Goal: Find specific page/section: Find specific page/section

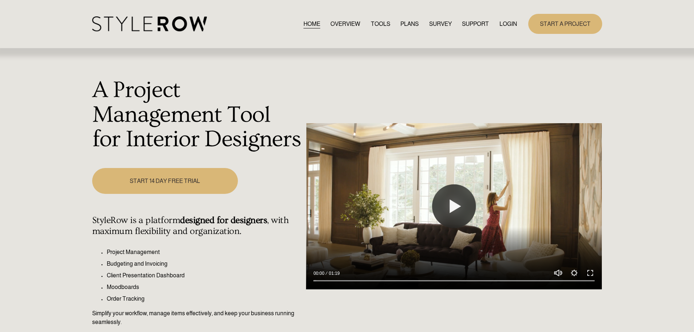
click at [504, 26] on link "LOGIN" at bounding box center [507, 24] width 17 height 10
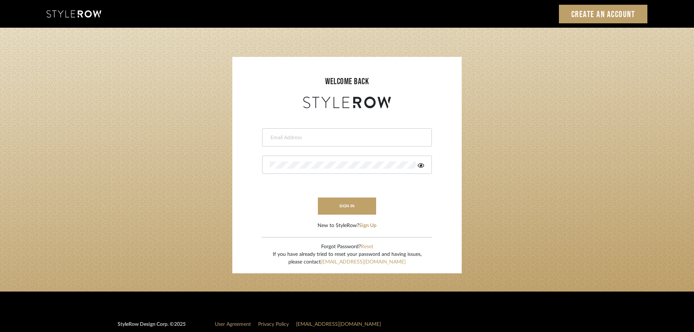
click at [291, 139] on input "email" at bounding box center [346, 137] width 153 height 7
type input "persimmon.design@outlook.com"
click at [347, 207] on button "sign in" at bounding box center [347, 205] width 58 height 17
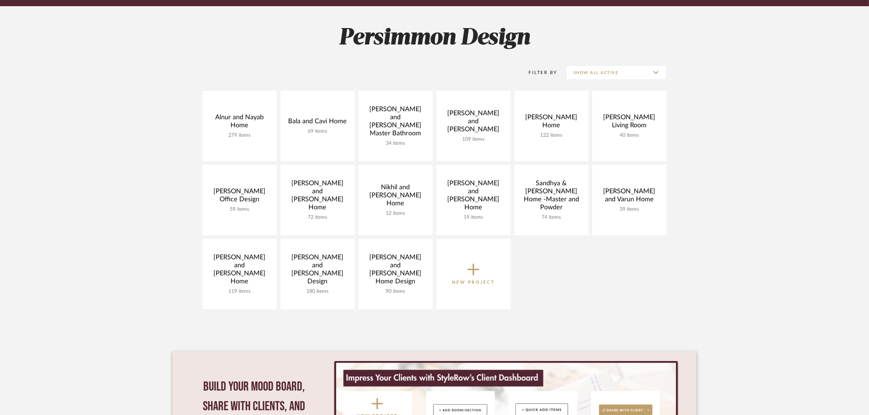
scroll to position [91, 0]
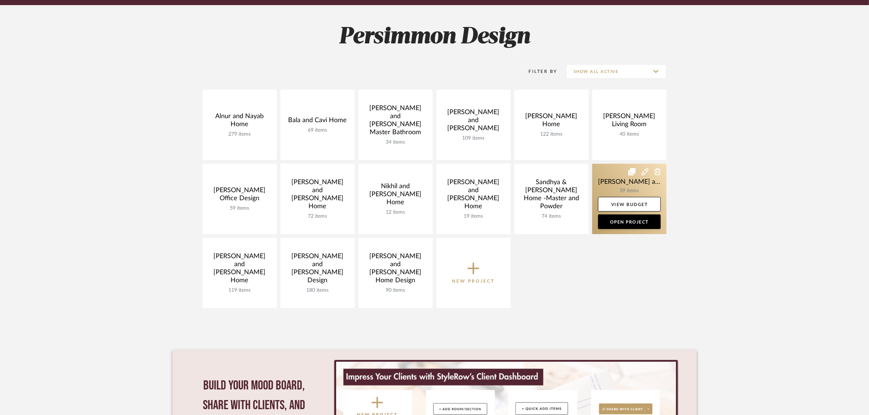
click at [620, 176] on link at bounding box center [629, 199] width 74 height 70
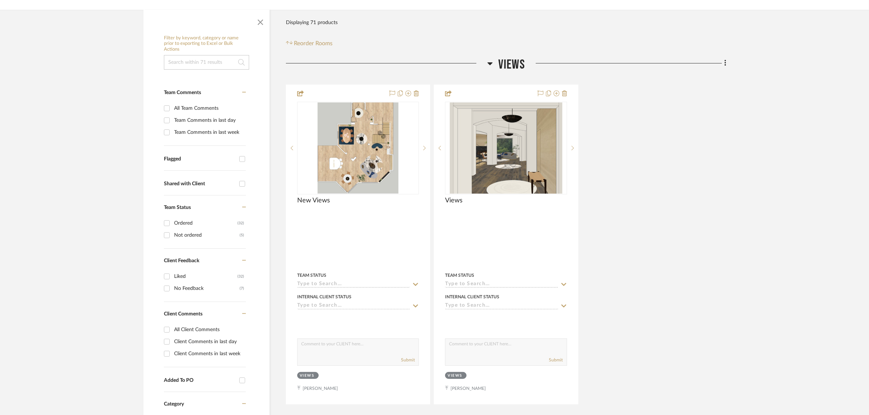
scroll to position [273, 0]
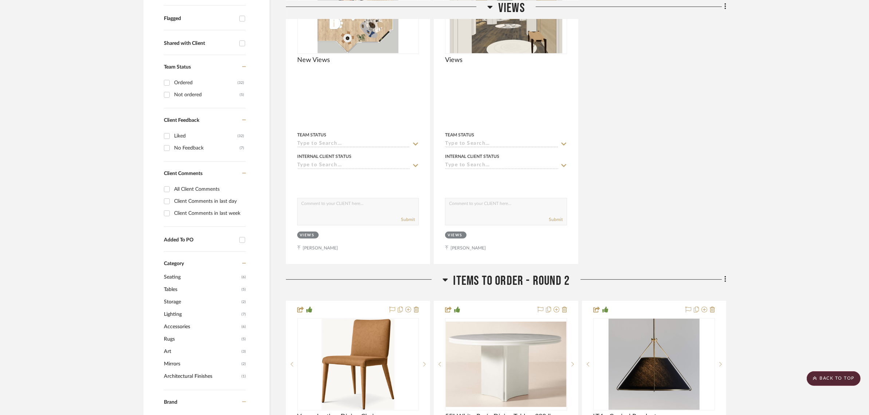
click at [164, 308] on span "Lighting" at bounding box center [202, 314] width 76 height 12
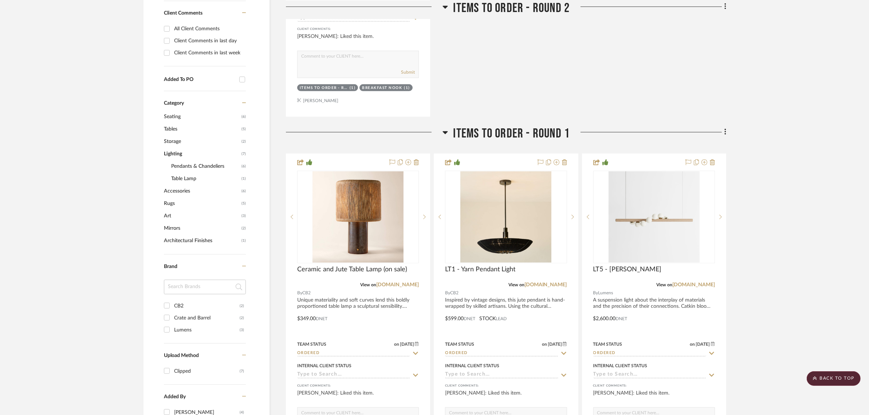
scroll to position [455, 0]
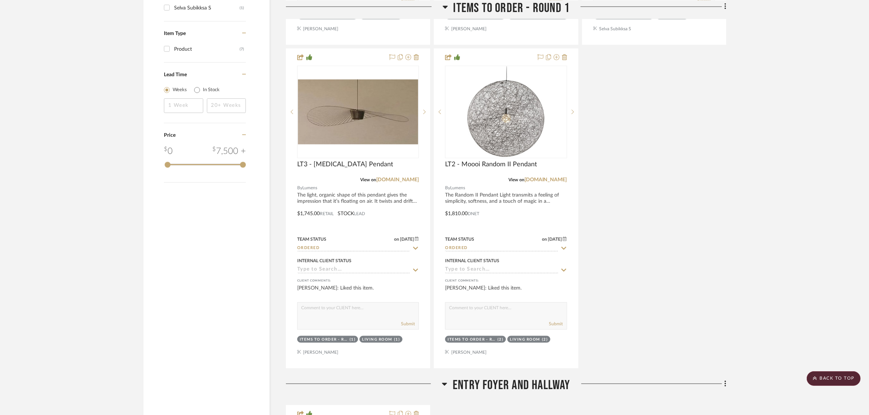
scroll to position [865, 0]
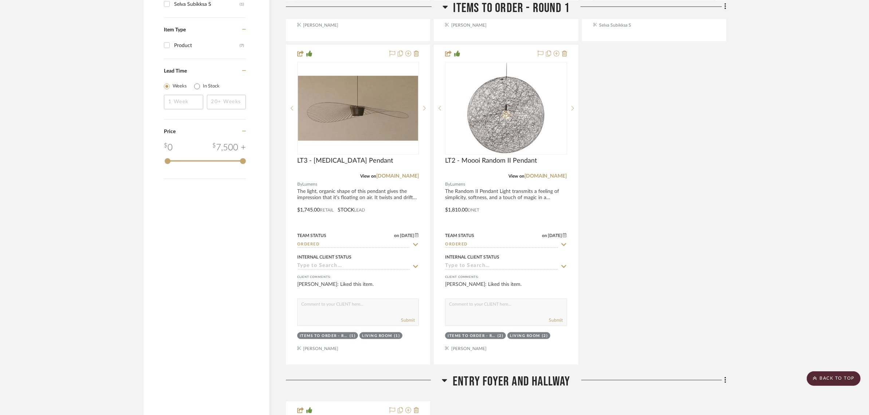
click at [758, 199] on project-details-page "SHOW ME Project: [PERSON_NAME] and Varun Home Project Settings + Add Room/Secti…" at bounding box center [434, 322] width 869 height 2270
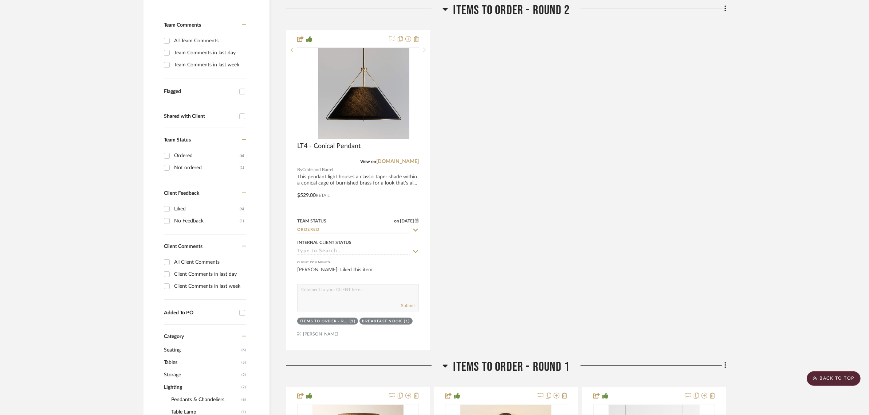
scroll to position [0, 0]
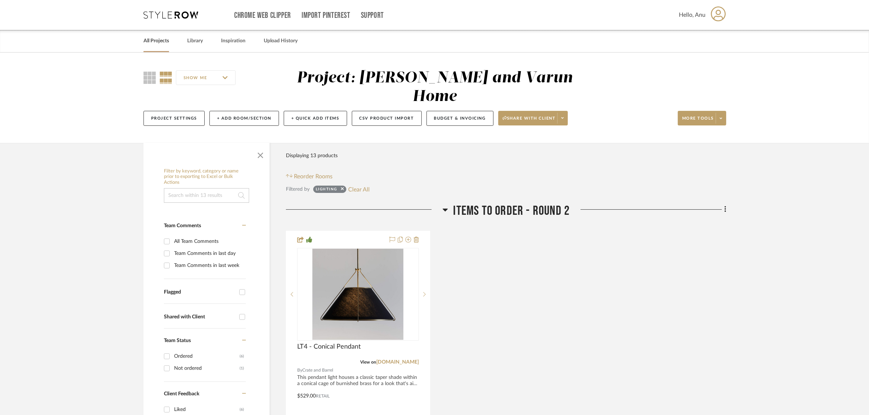
click at [145, 37] on link "All Projects" at bounding box center [156, 41] width 25 height 10
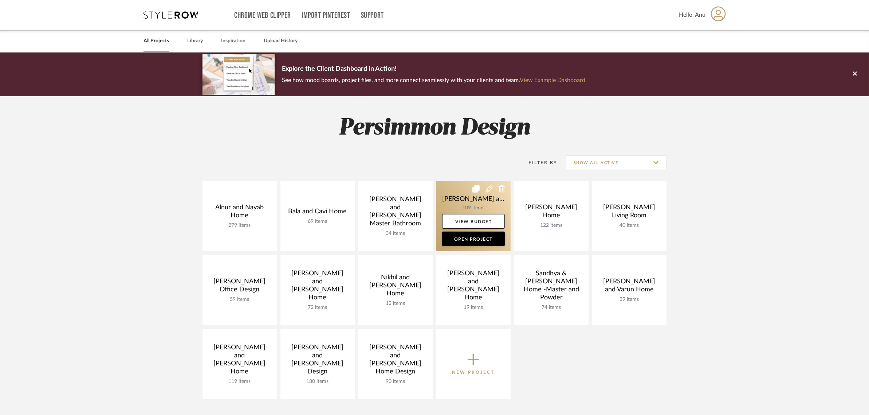
click at [451, 194] on link at bounding box center [473, 216] width 74 height 70
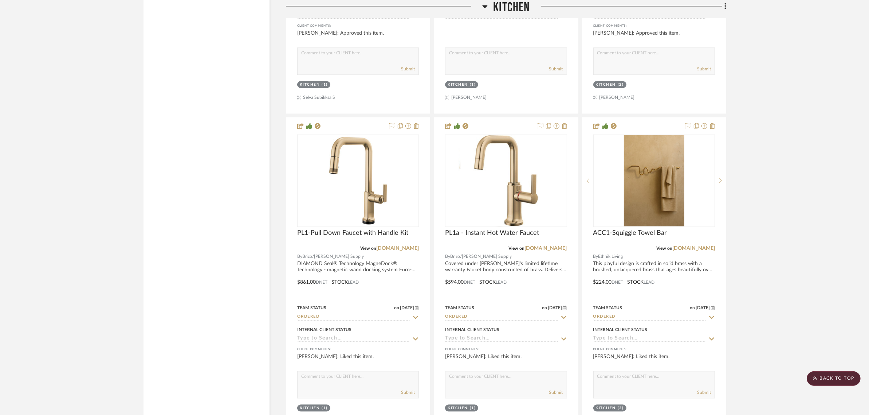
scroll to position [2231, 0]
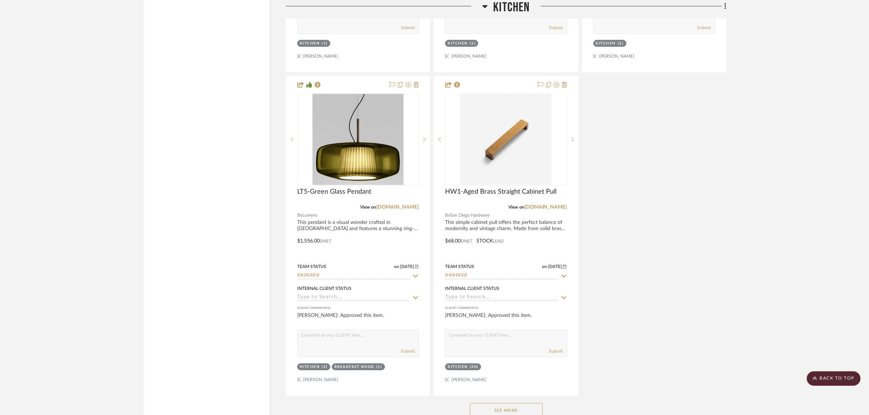
click at [506, 403] on button "See More" at bounding box center [506, 410] width 73 height 15
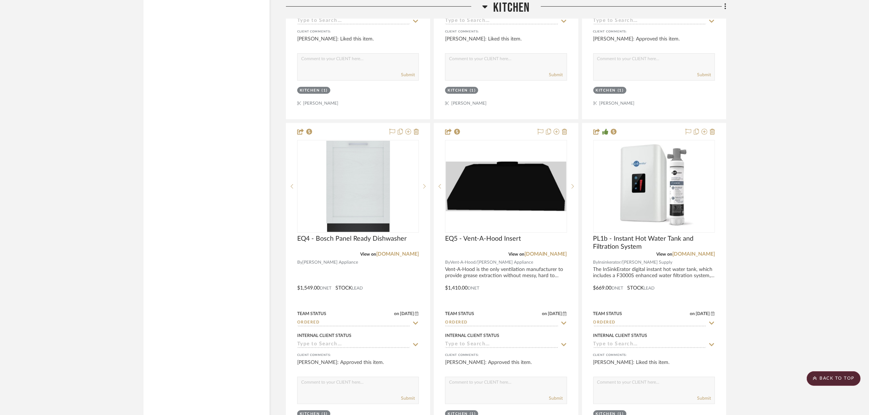
scroll to position [3142, 0]
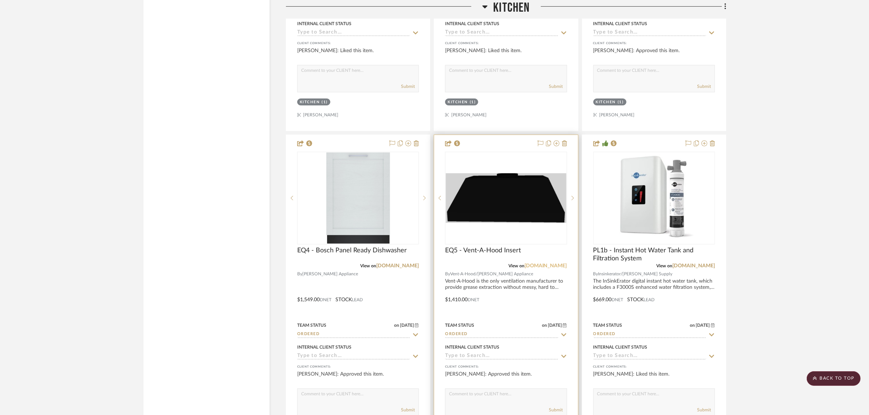
click at [530, 263] on link "[DOMAIN_NAME]" at bounding box center [546, 265] width 43 height 5
click at [519, 190] on img "0" at bounding box center [506, 198] width 120 height 50
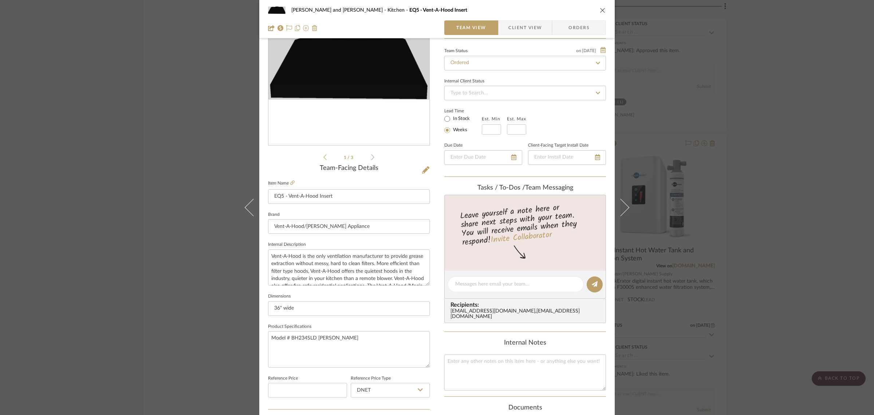
scroll to position [263, 0]
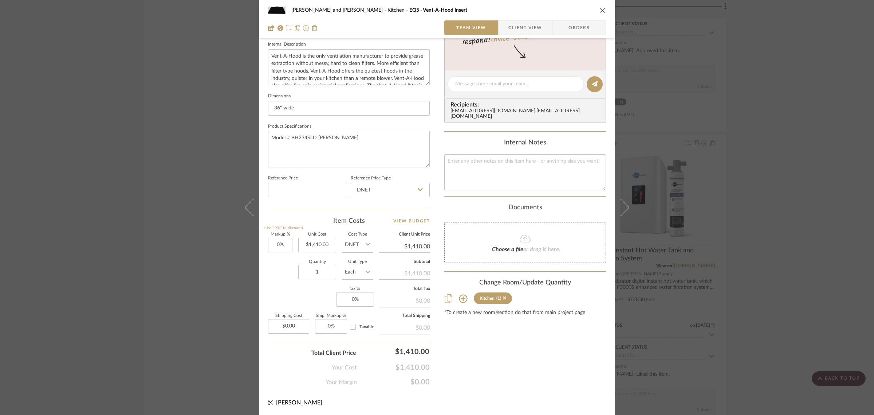
click at [845, 98] on div "[PERSON_NAME] and [PERSON_NAME] Home Kitchen EQ5 - Vent-A-Hood Insert Team View…" at bounding box center [437, 207] width 874 height 415
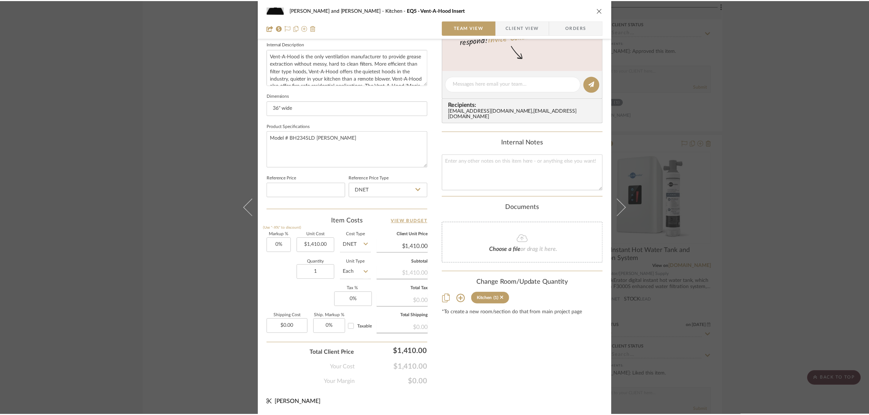
scroll to position [3142, 0]
